Goal: Task Accomplishment & Management: Manage account settings

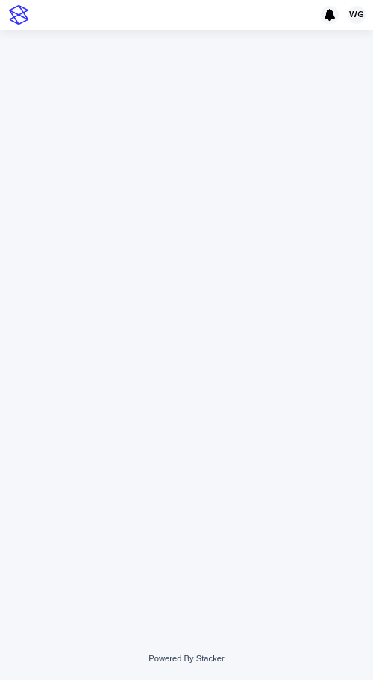
click at [1, 102] on div at bounding box center [186, 333] width 373 height 607
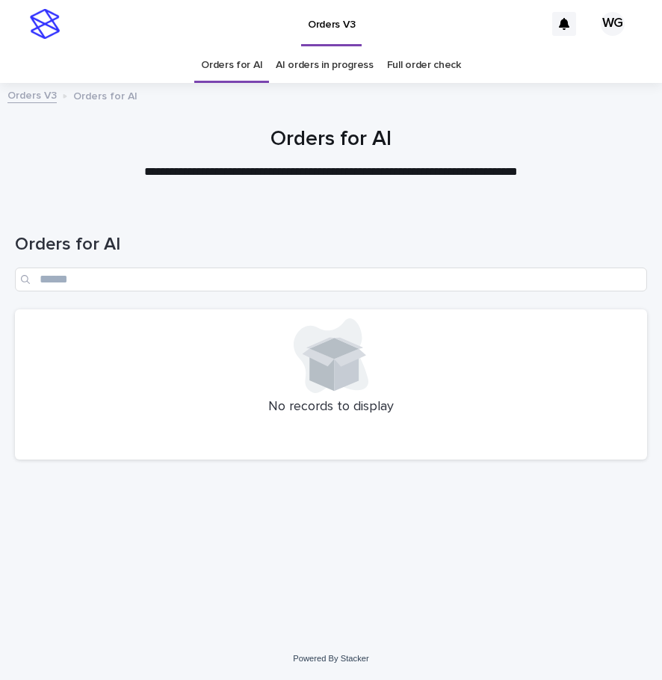
click at [62, 528] on div "Loading... Saving… Loading... Saving… Orders for AI No records to display" at bounding box center [330, 402] width 647 height 396
click at [146, 448] on div at bounding box center [331, 442] width 614 height 15
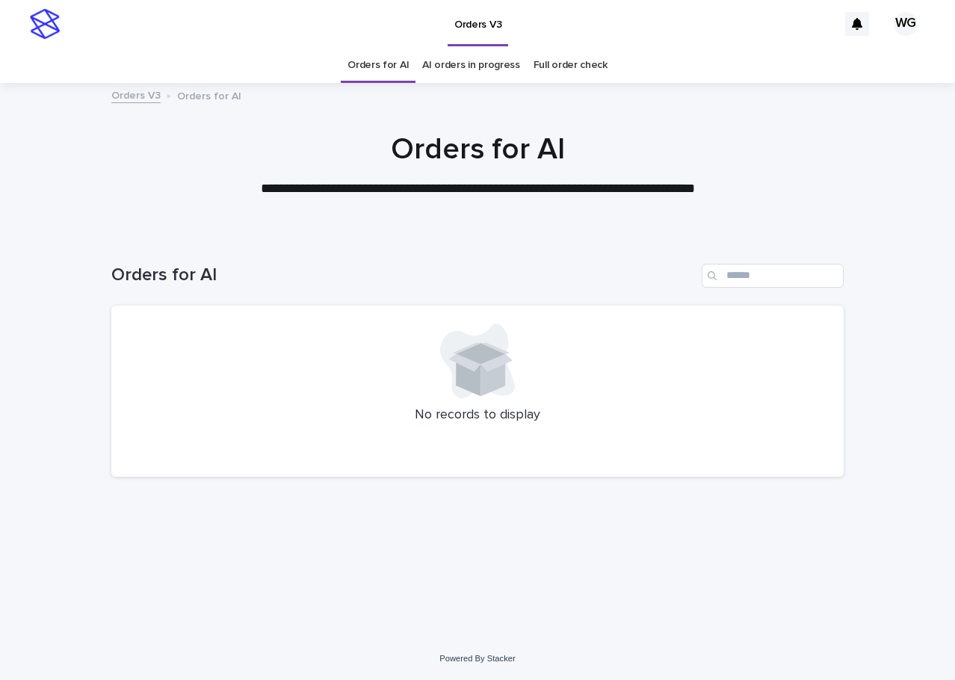
click at [489, 66] on link "AI orders in progress" at bounding box center [471, 65] width 98 height 35
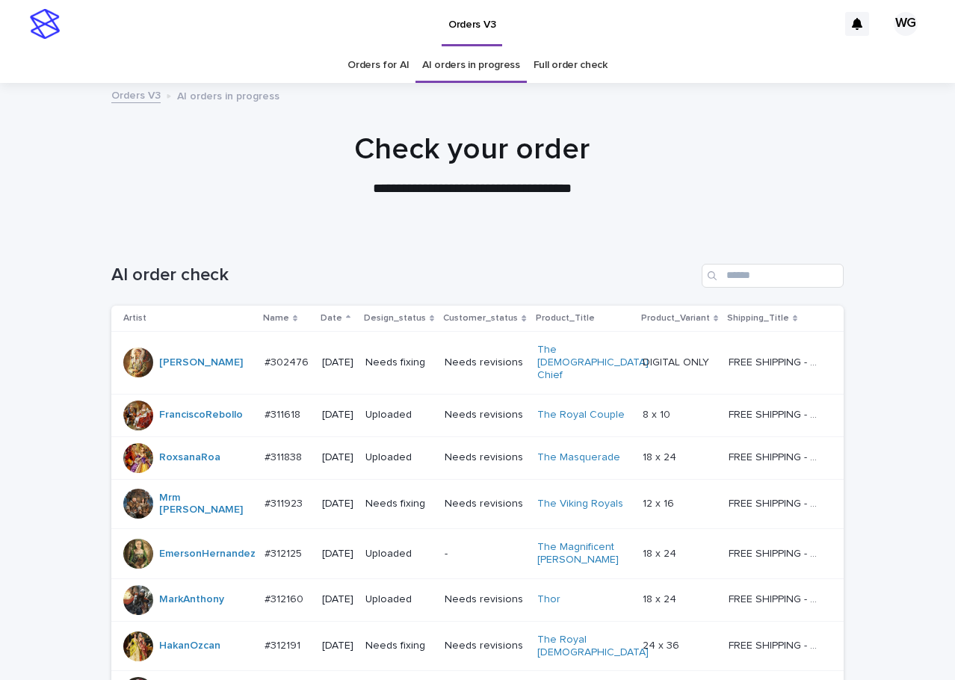
click at [572, 63] on link "Full order check" at bounding box center [570, 65] width 74 height 35
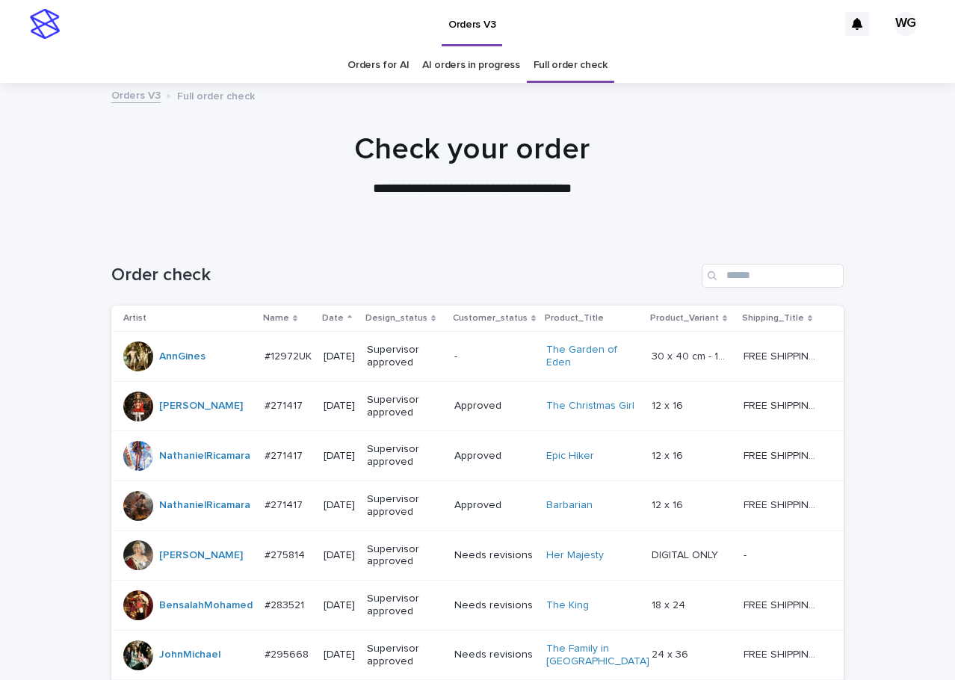
click at [332, 310] on p "Date" at bounding box center [333, 318] width 22 height 16
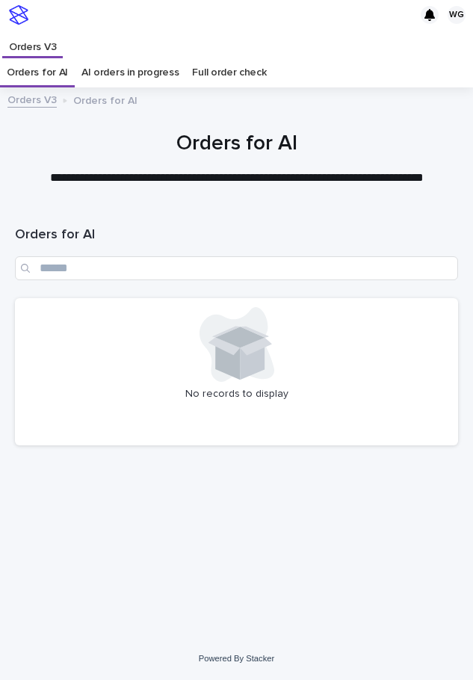
click at [10, 562] on div "Loading... Saving… Loading... Saving… Orders for AI No records to display" at bounding box center [236, 403] width 458 height 391
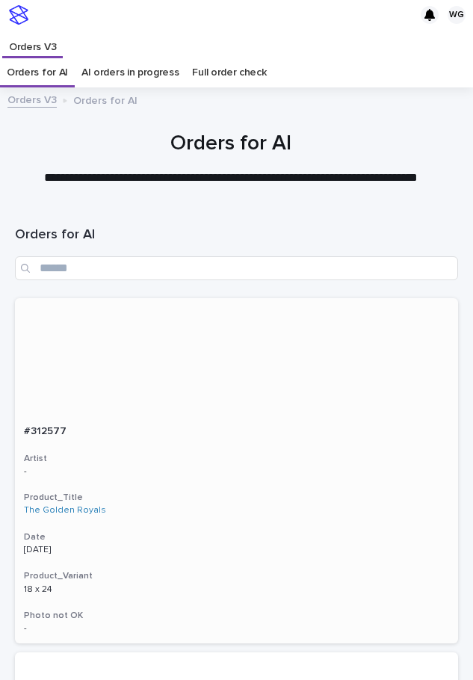
click at [211, 507] on p "The Golden Royals" at bounding box center [236, 510] width 425 height 10
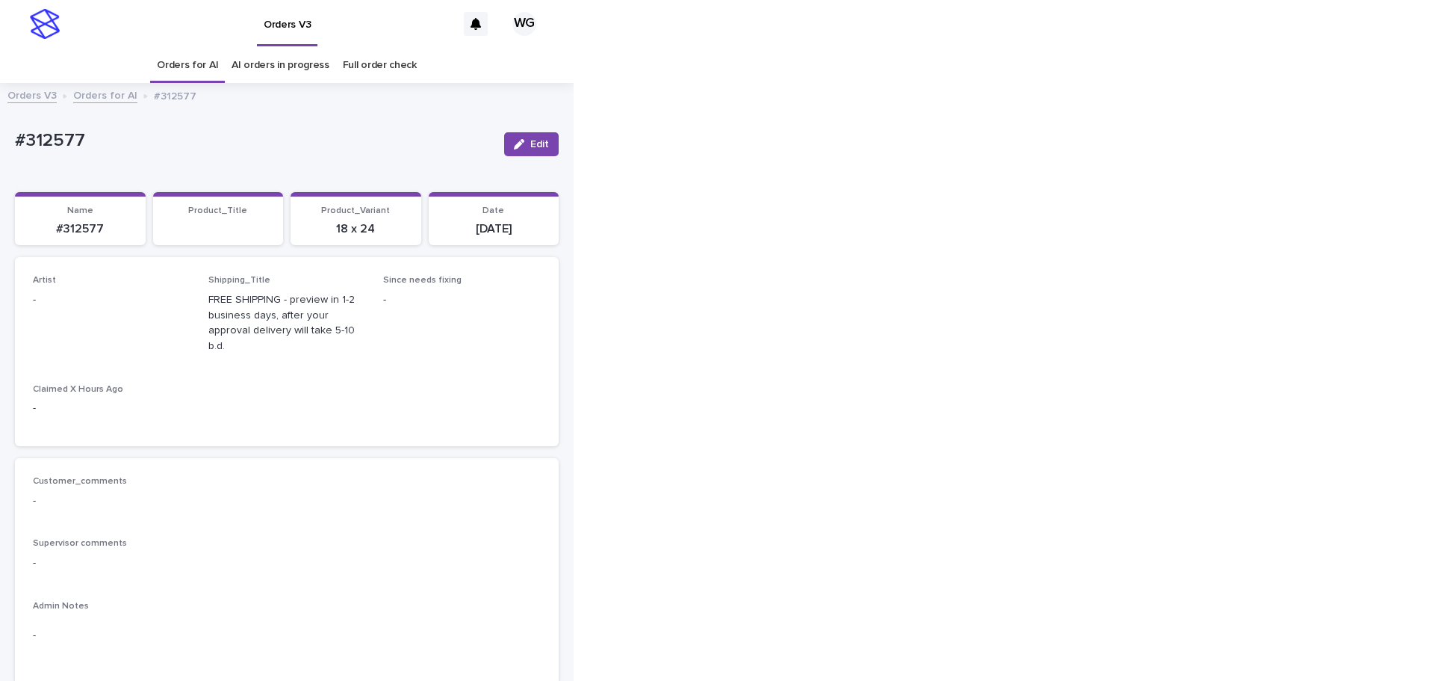
click at [472, 146] on span "Edit" at bounding box center [539, 144] width 19 height 10
type input "**********"
click at [472, 147] on span "Save" at bounding box center [534, 144] width 25 height 10
click at [472, 152] on button "Edit" at bounding box center [531, 144] width 55 height 24
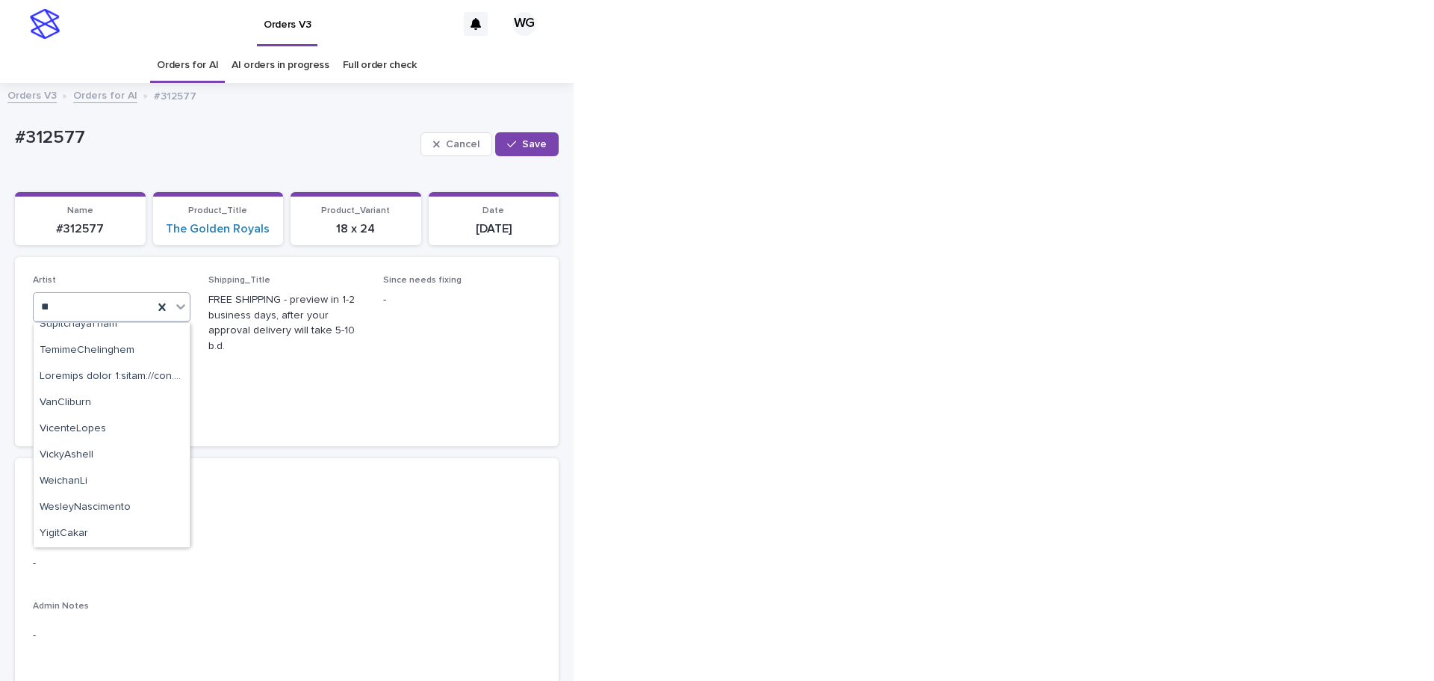
scroll to position [168, 0]
type input "***"
click at [91, 358] on div "Cel Gamora" at bounding box center [112, 362] width 156 height 26
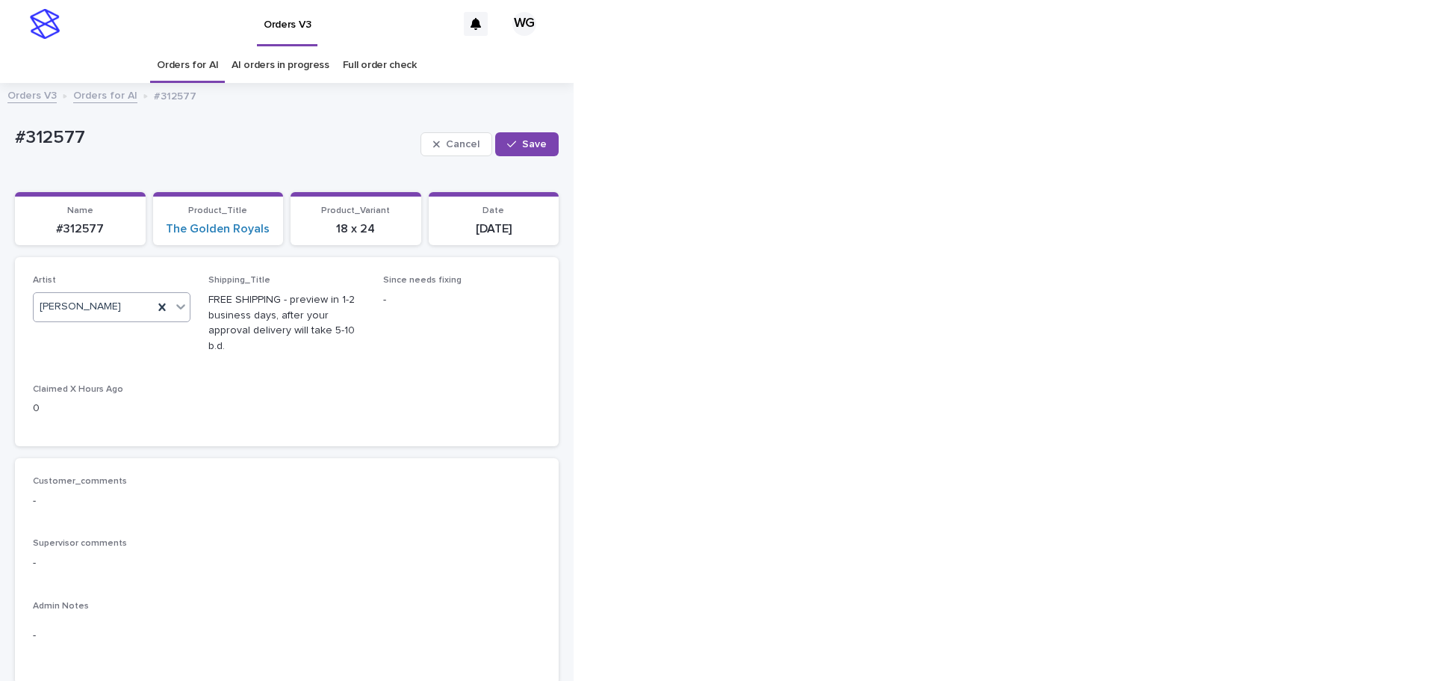
click at [472, 139] on button "Save" at bounding box center [526, 144] width 63 height 24
click at [40, 134] on p "#312577" at bounding box center [253, 141] width 477 height 22
copy div "#312577 Edit Sorry, there was an error saving your record. Please try again. Pl…"
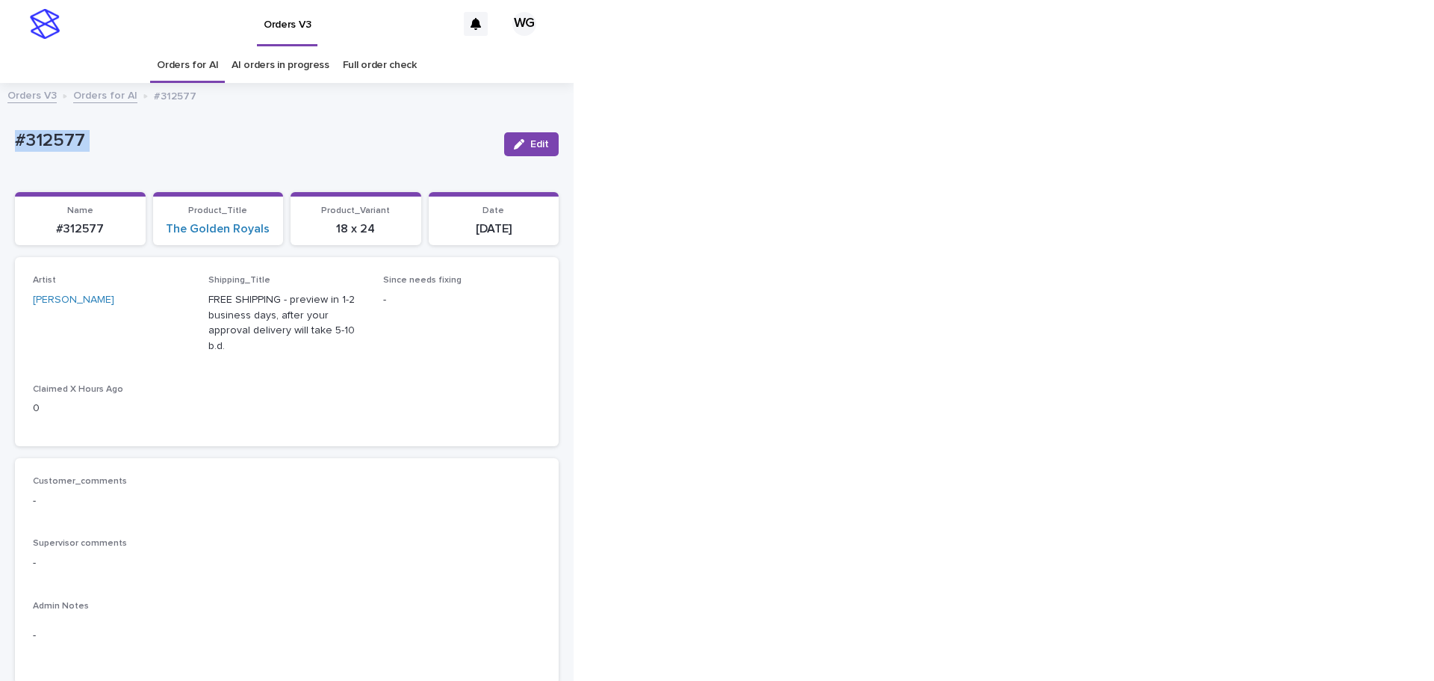
click at [196, 64] on link "Orders for AI" at bounding box center [187, 65] width 61 height 35
